Goal: Check status

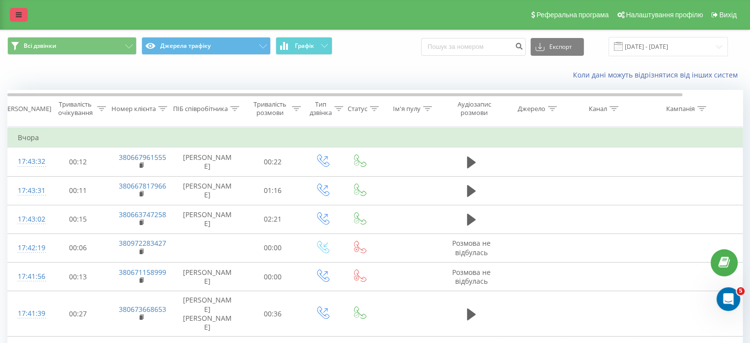
click at [17, 19] on link at bounding box center [19, 15] width 18 height 14
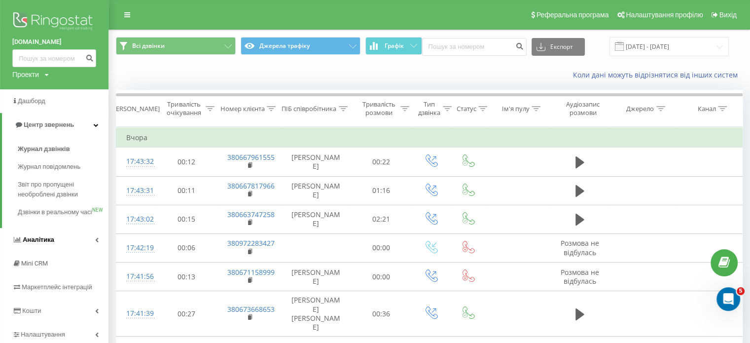
click at [66, 251] on link "Аналiтика" at bounding box center [54, 240] width 108 height 24
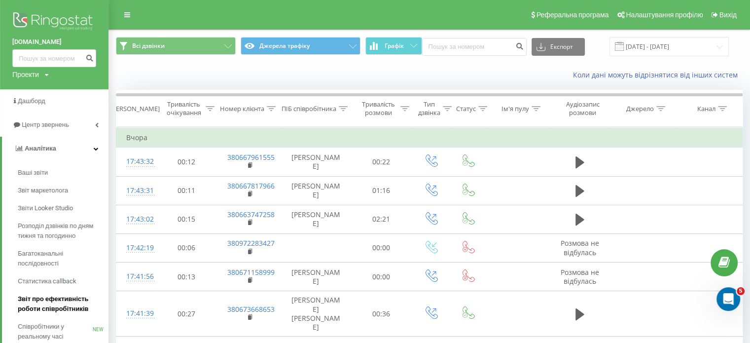
click at [73, 301] on span "Звіт про ефективність роботи співробітників" at bounding box center [61, 304] width 86 height 20
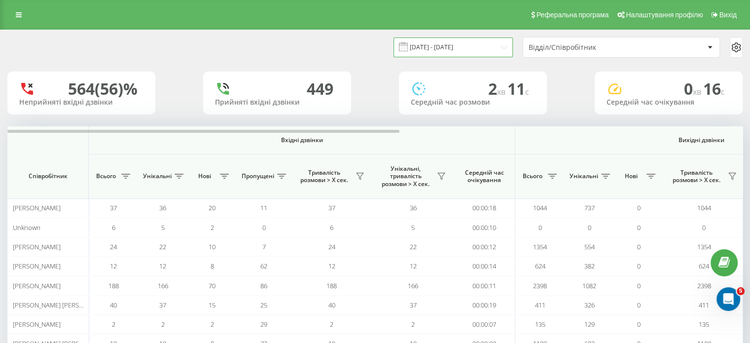
click at [491, 45] on input "22.07.2025 - 22.08.2025" at bounding box center [452, 46] width 119 height 19
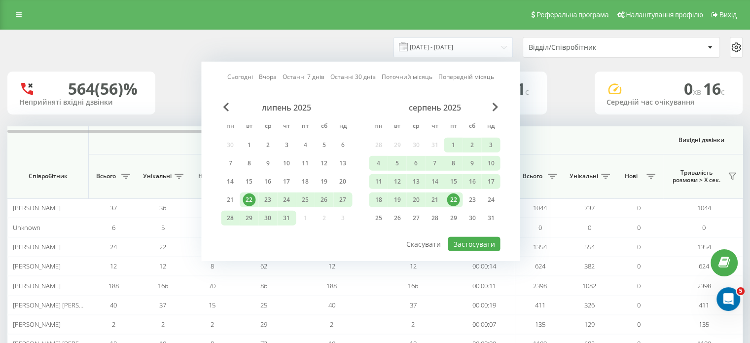
click at [454, 195] on div "22" at bounding box center [453, 199] width 13 height 13
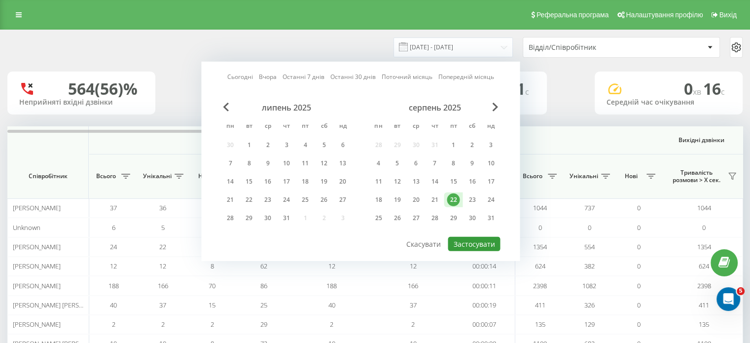
click at [472, 240] on button "Застосувати" at bounding box center [474, 244] width 52 height 14
type input "22.08.2025 - 22.08.2025"
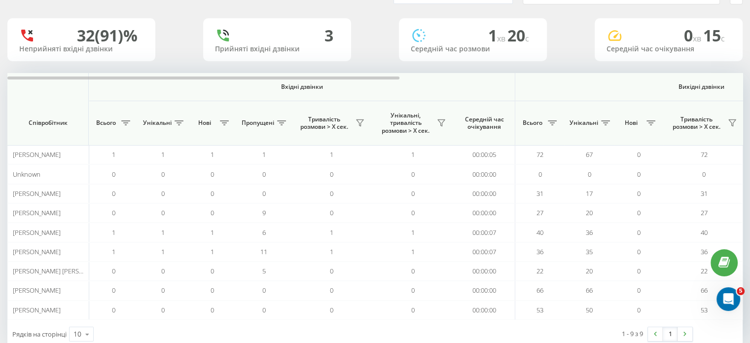
scroll to position [76, 0]
